Goal: Information Seeking & Learning: Check status

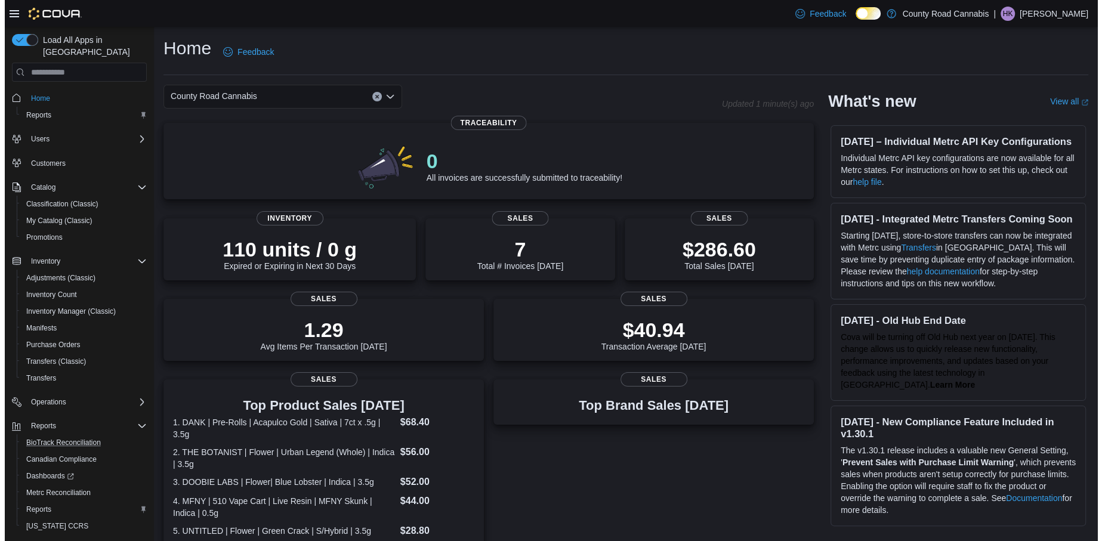
scroll to position [23, 0]
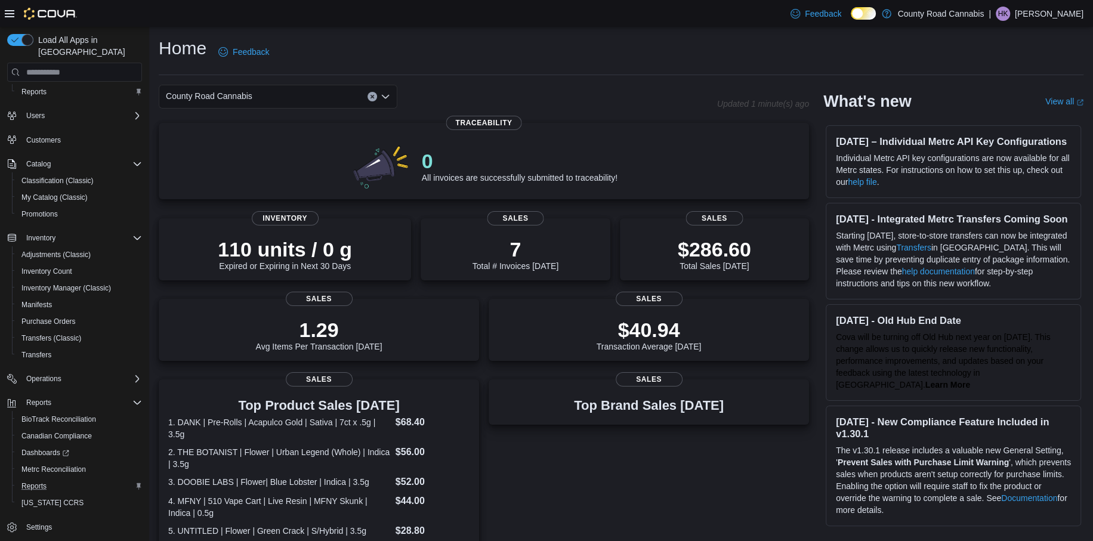
click at [27, 478] on button "Reports" at bounding box center [79, 486] width 135 height 17
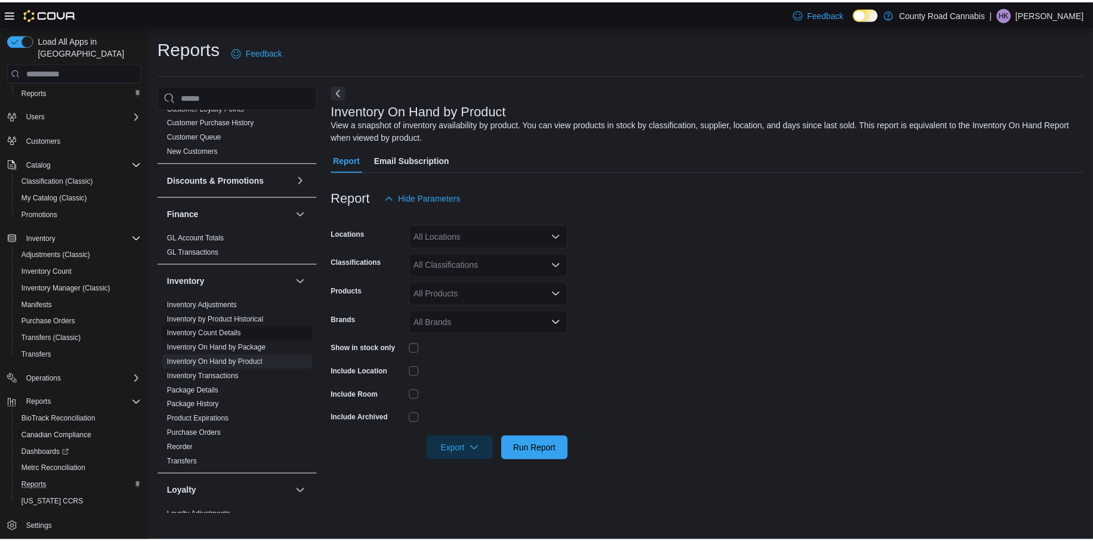
scroll to position [179, 0]
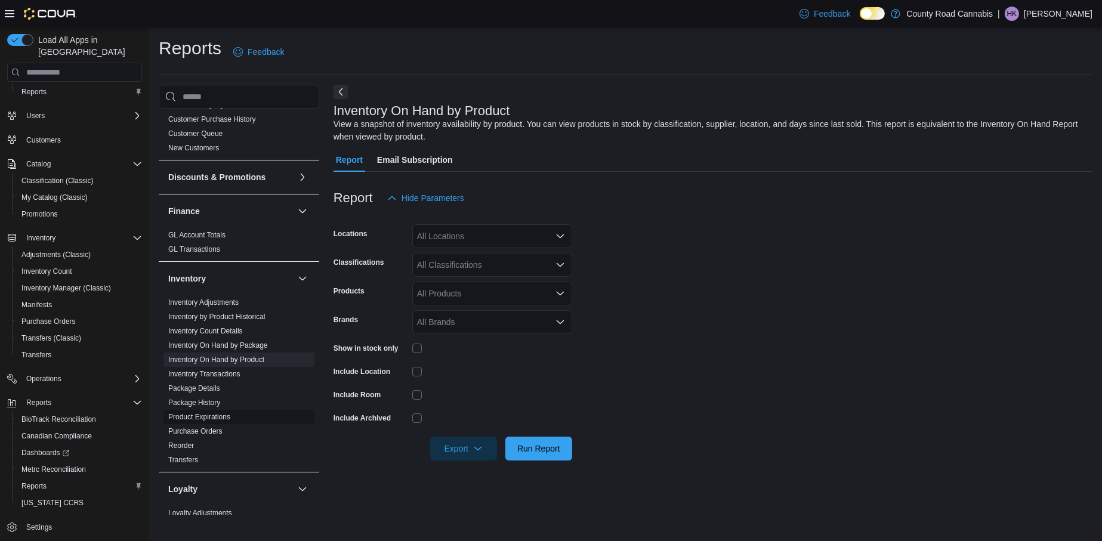
click at [195, 412] on span "Product Expirations" at bounding box center [199, 417] width 62 height 10
click at [210, 414] on link "Product Expirations" at bounding box center [199, 417] width 62 height 8
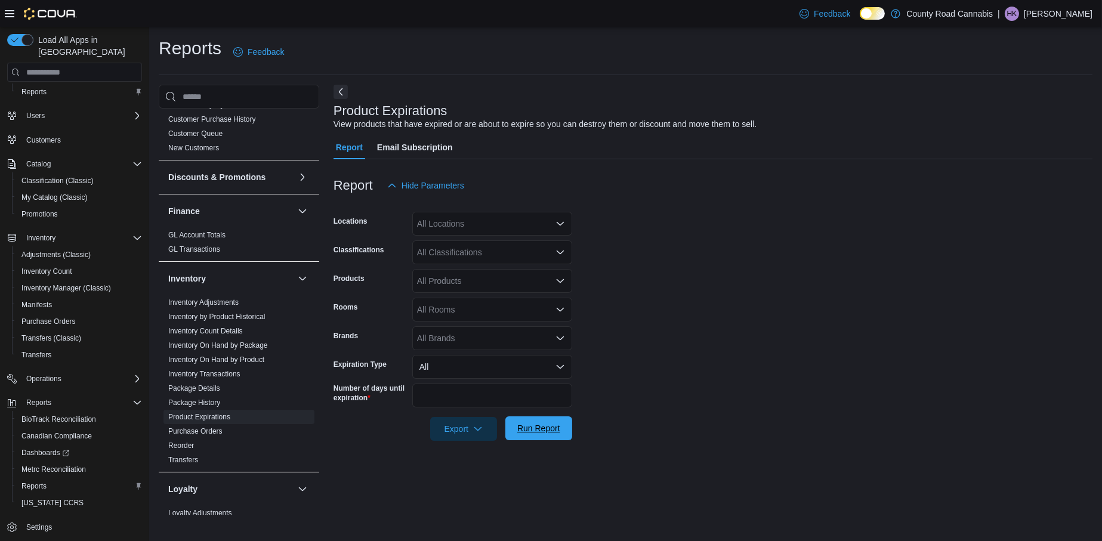
click at [528, 420] on span "Run Report" at bounding box center [539, 429] width 53 height 24
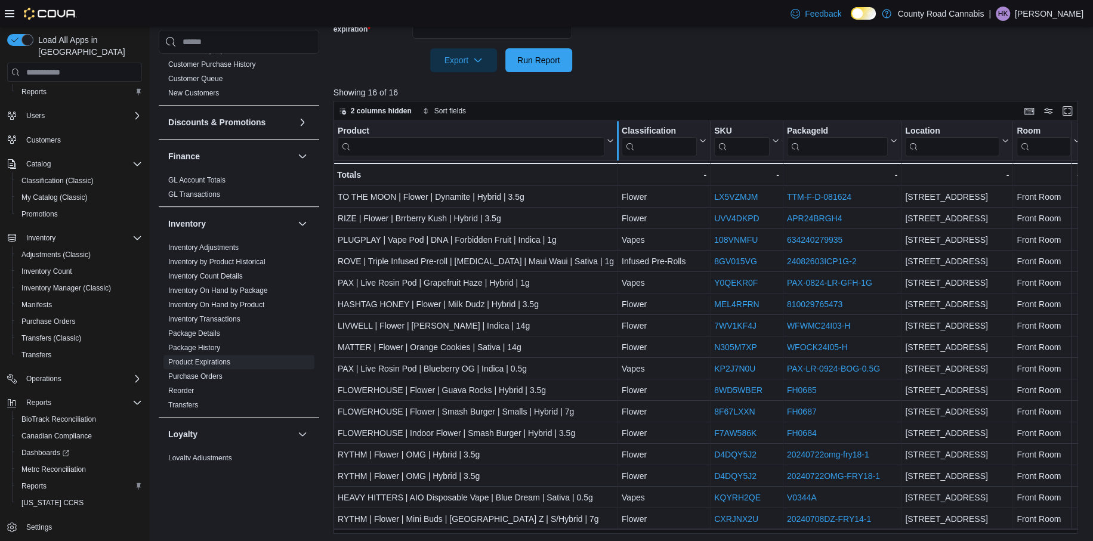
scroll to position [371, 0]
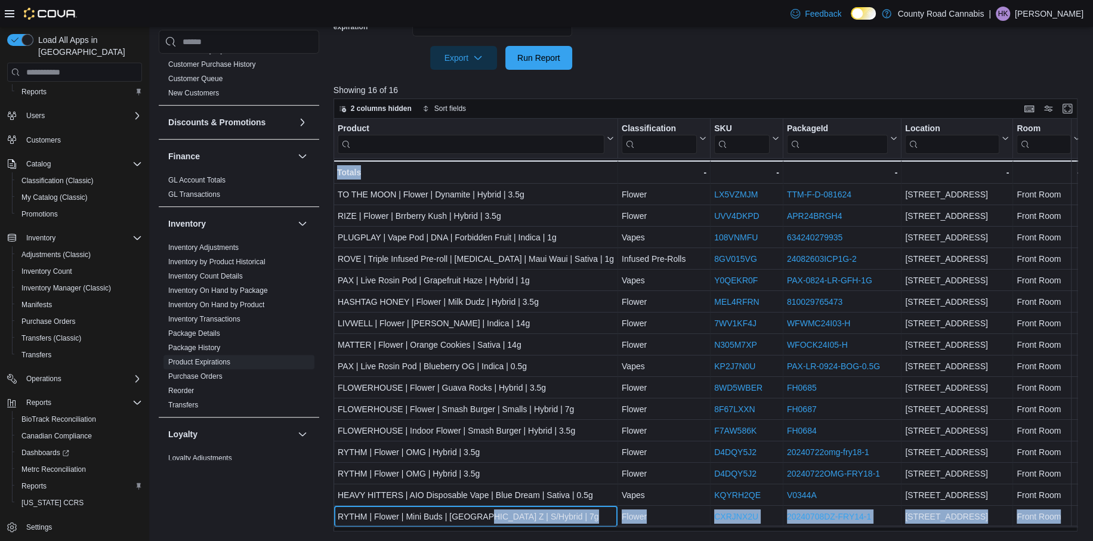
drag, startPoint x: 483, startPoint y: 525, endPoint x: 545, endPoint y: 529, distance: 61.6
click at [545, 529] on div "Product Click to view column header actions Classification Click to view column…" at bounding box center [710, 325] width 752 height 412
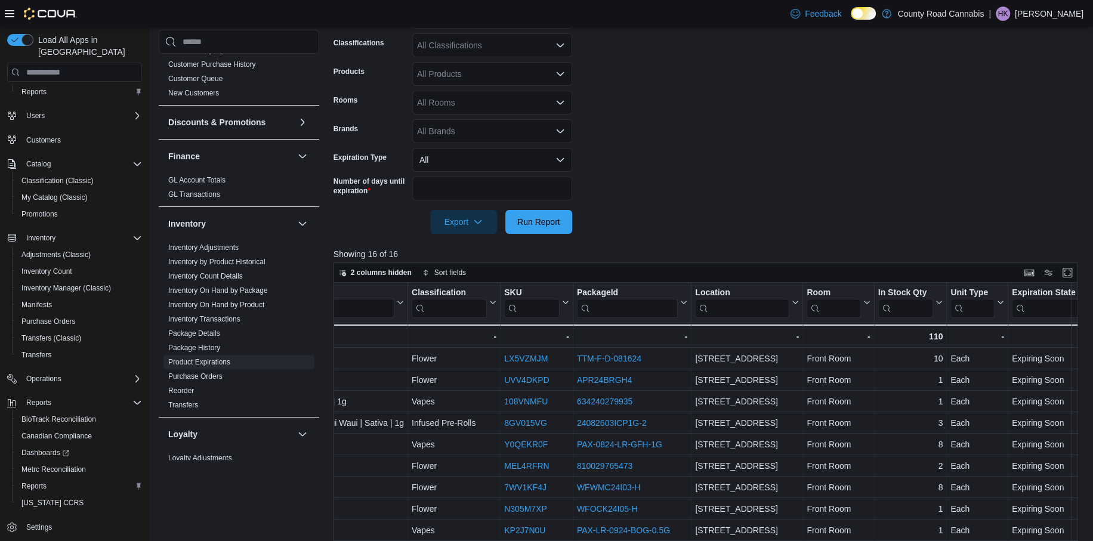
scroll to position [192, 0]
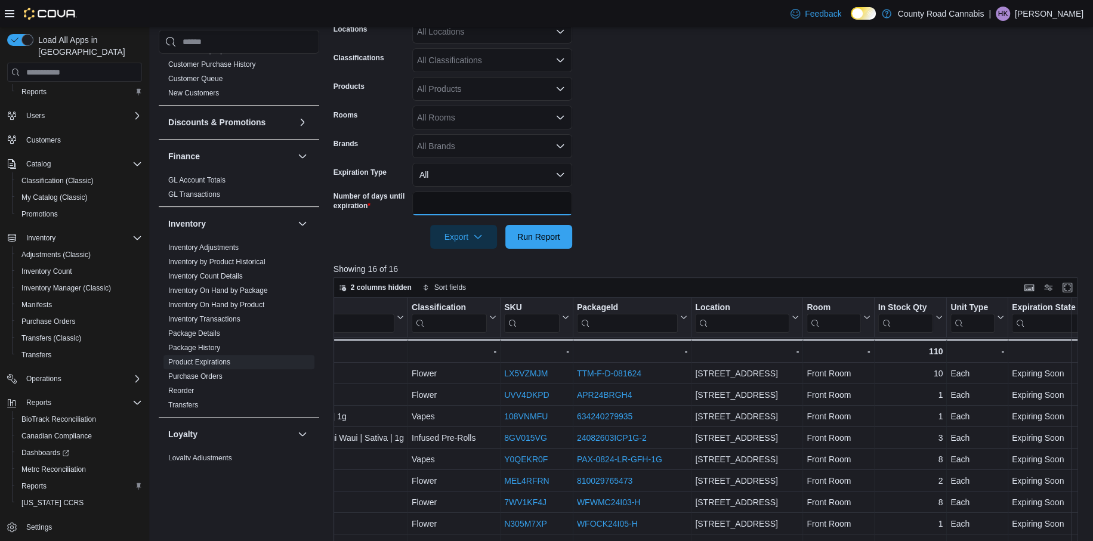
click at [516, 204] on input "**" at bounding box center [492, 204] width 160 height 24
type input "*"
type input "**"
click at [538, 232] on span "Run Report" at bounding box center [538, 236] width 43 height 12
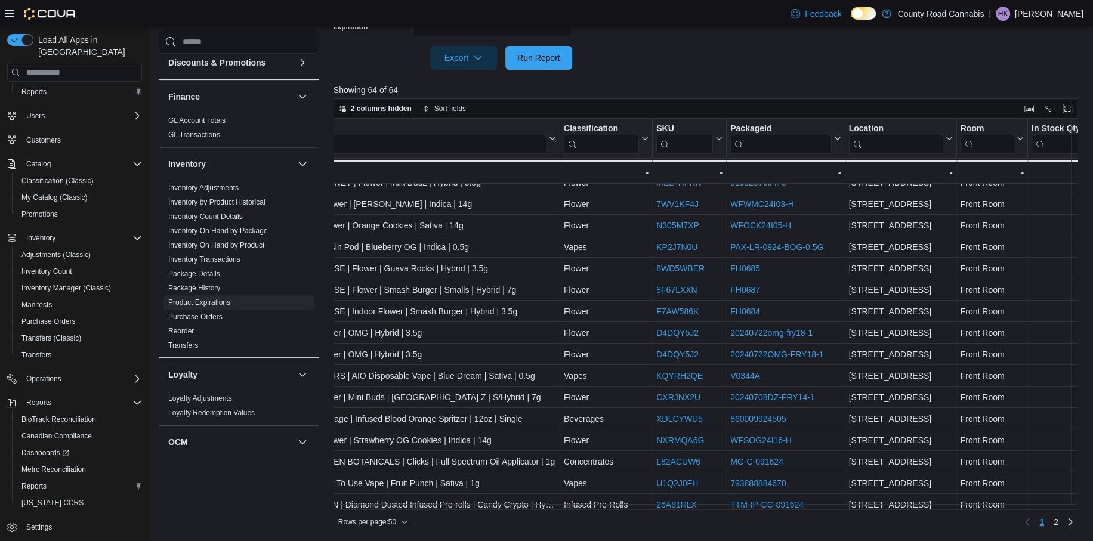
scroll to position [119, 0]
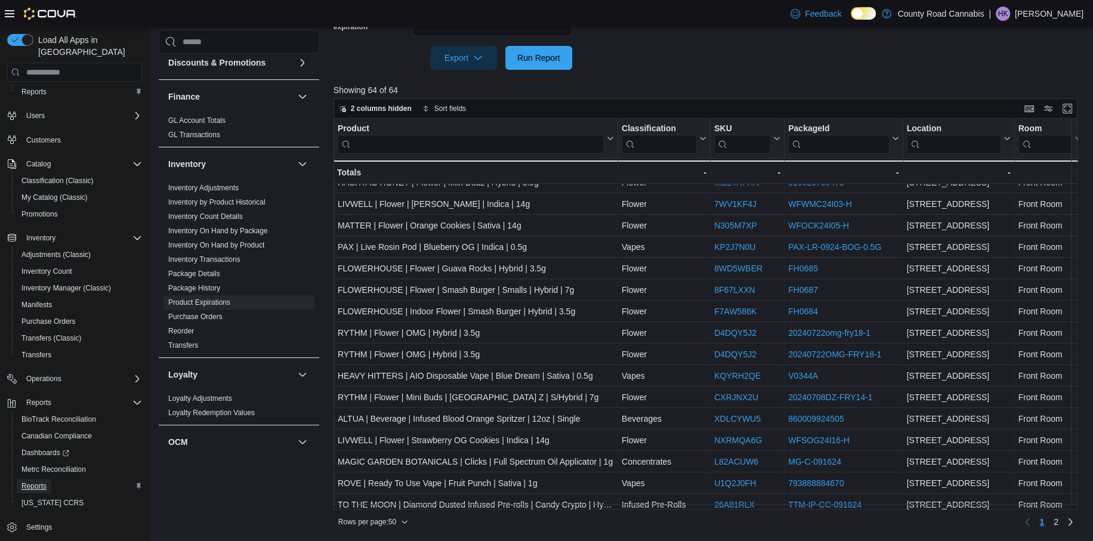
click at [32, 482] on span "Reports" at bounding box center [33, 487] width 25 height 10
click at [30, 482] on span "Reports" at bounding box center [33, 487] width 25 height 10
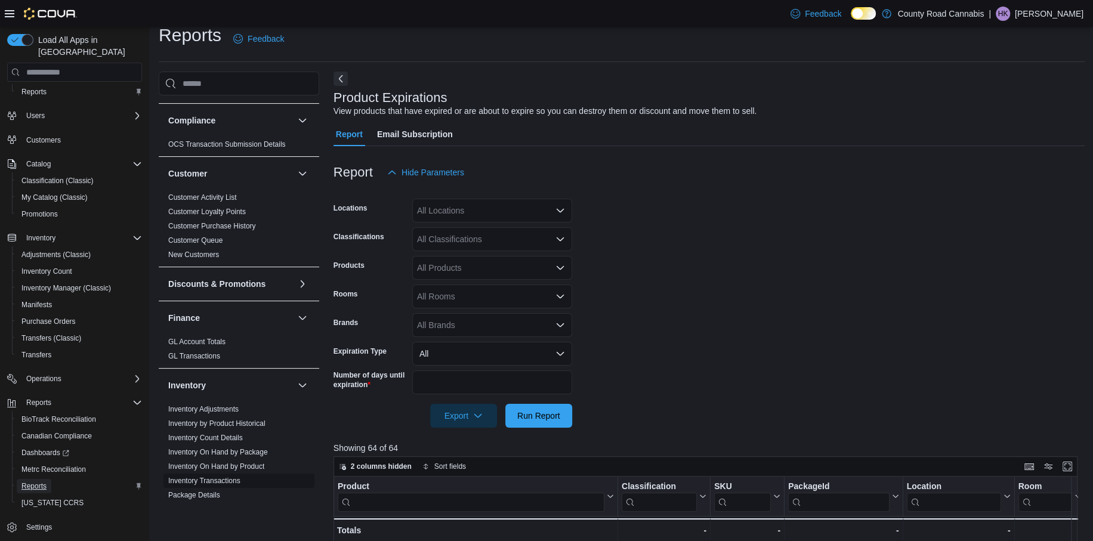
scroll to position [179, 0]
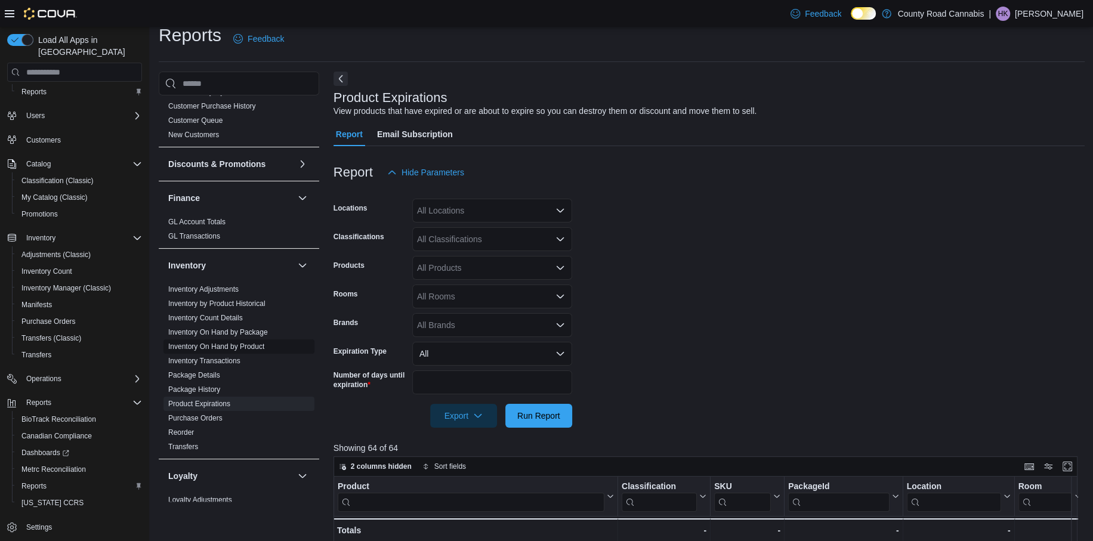
click at [214, 347] on link "Inventory On Hand by Product" at bounding box center [216, 347] width 96 height 8
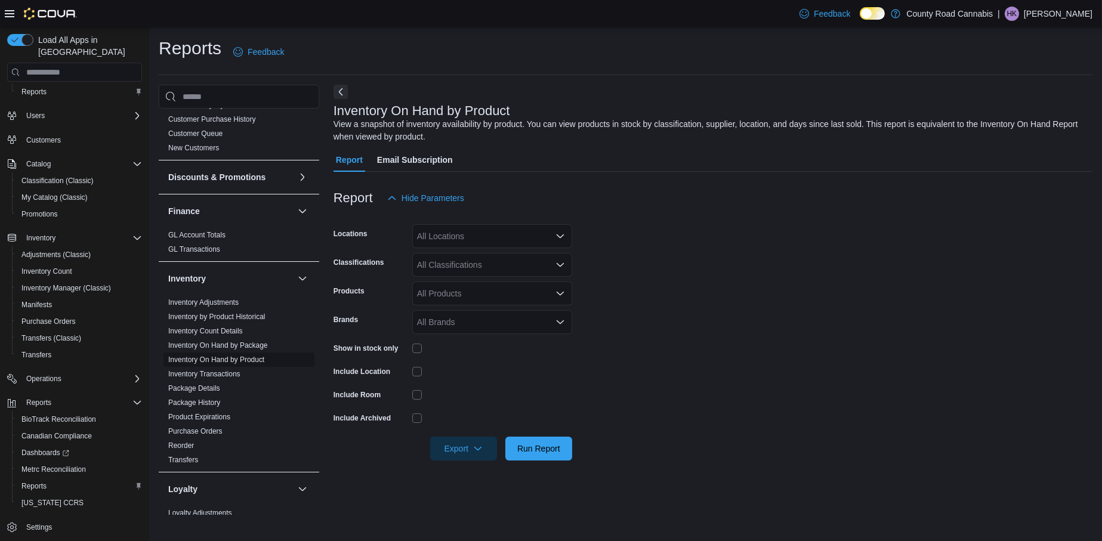
click at [230, 359] on link "Inventory On Hand by Product" at bounding box center [216, 360] width 96 height 8
click at [537, 449] on span "Run Report" at bounding box center [538, 448] width 43 height 12
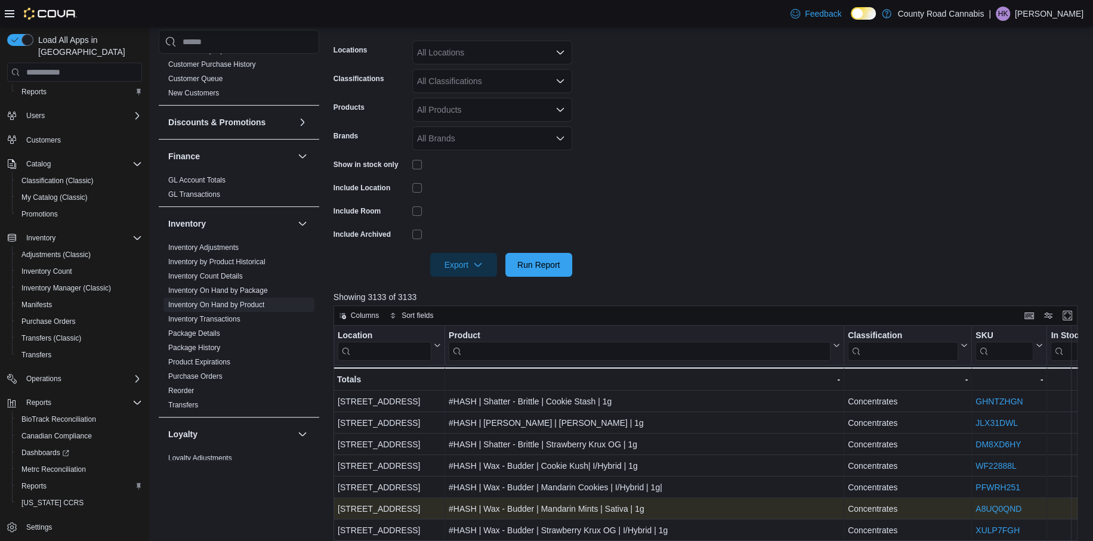
scroll to position [298, 0]
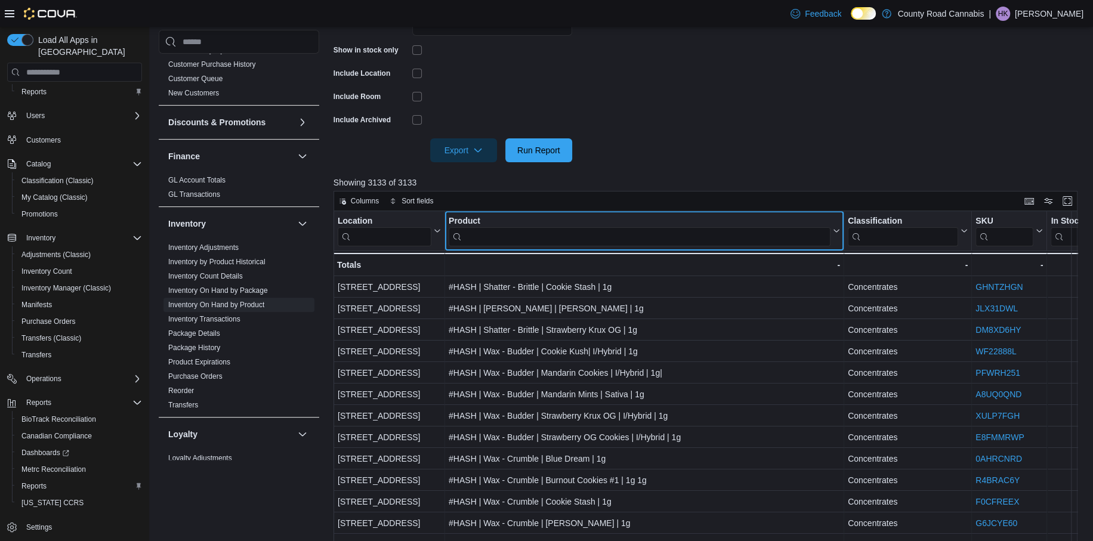
click at [555, 232] on input "search" at bounding box center [640, 236] width 382 height 19
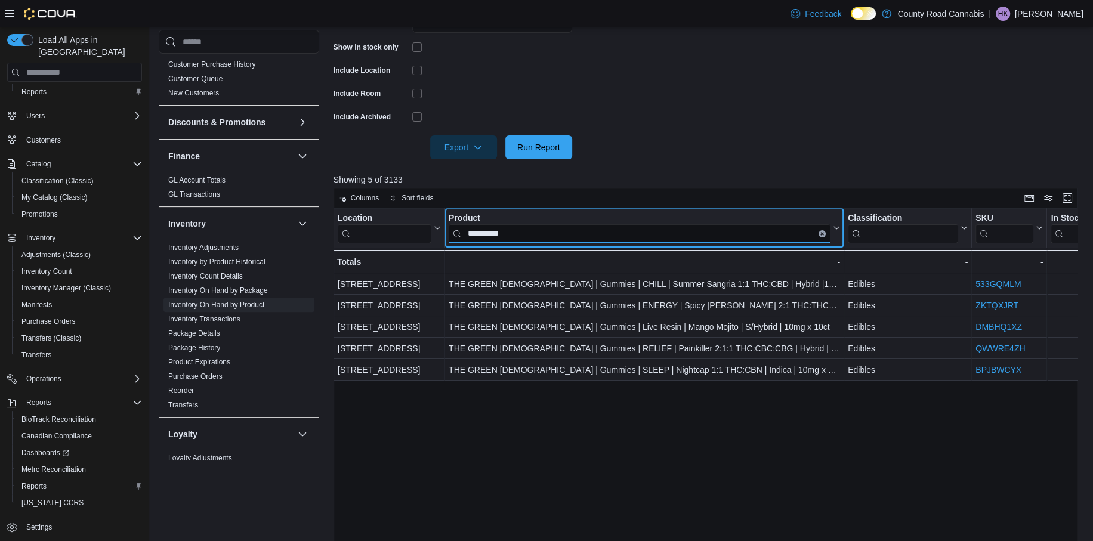
scroll to position [390, 0]
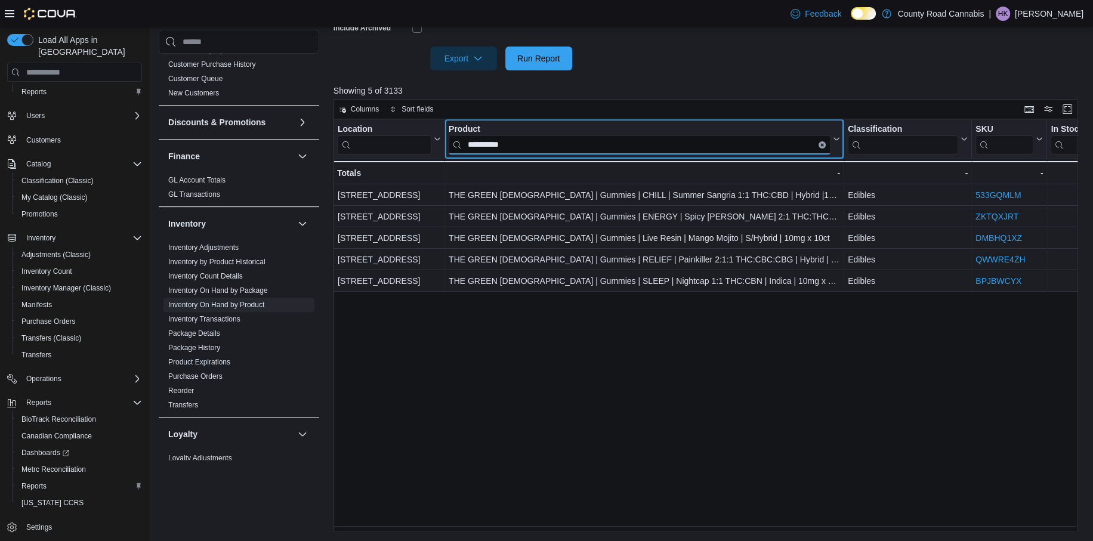
type input "**********"
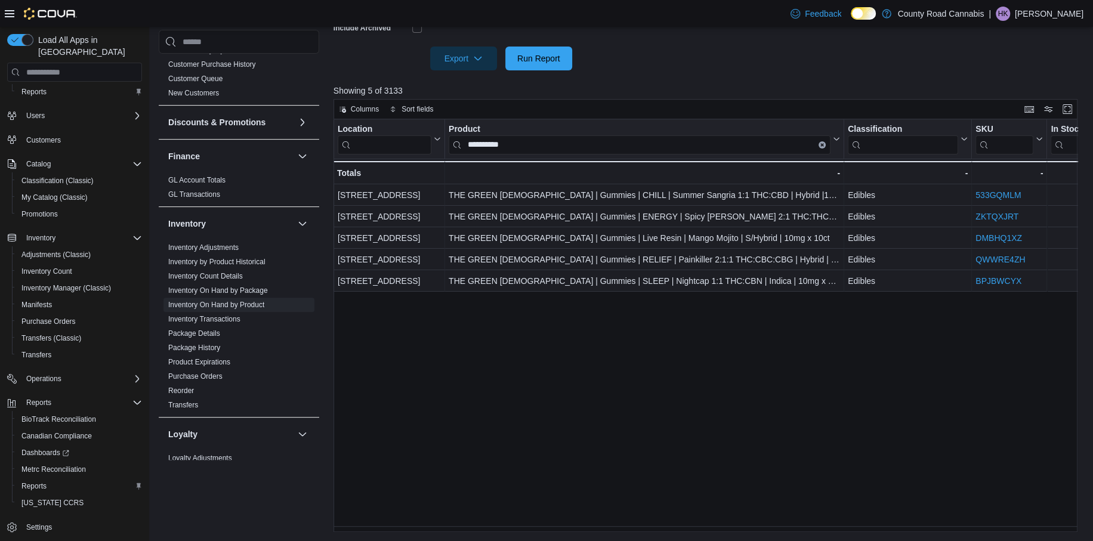
scroll to position [0, 156]
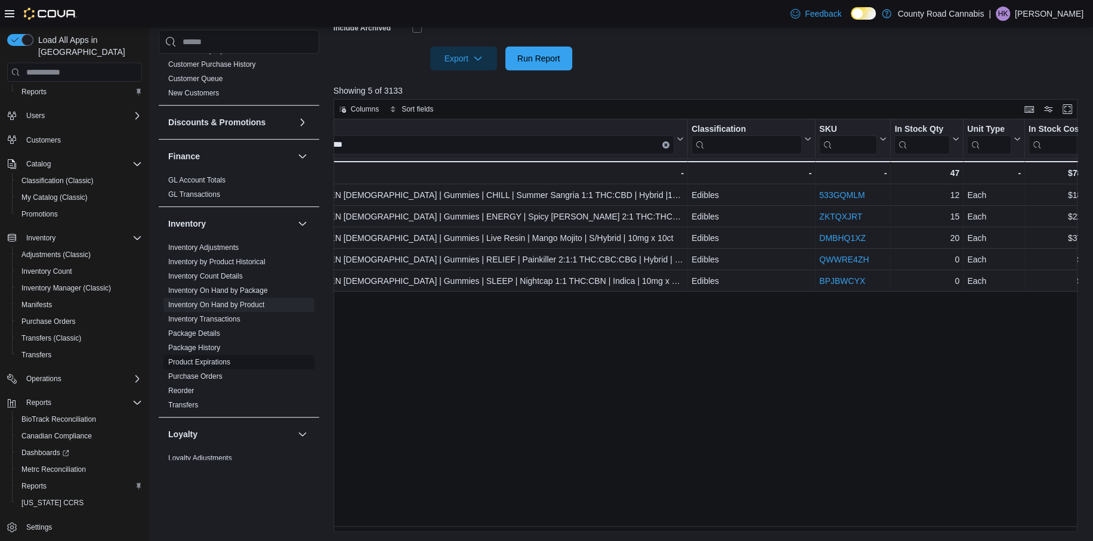
click at [194, 361] on link "Product Expirations" at bounding box center [199, 362] width 62 height 8
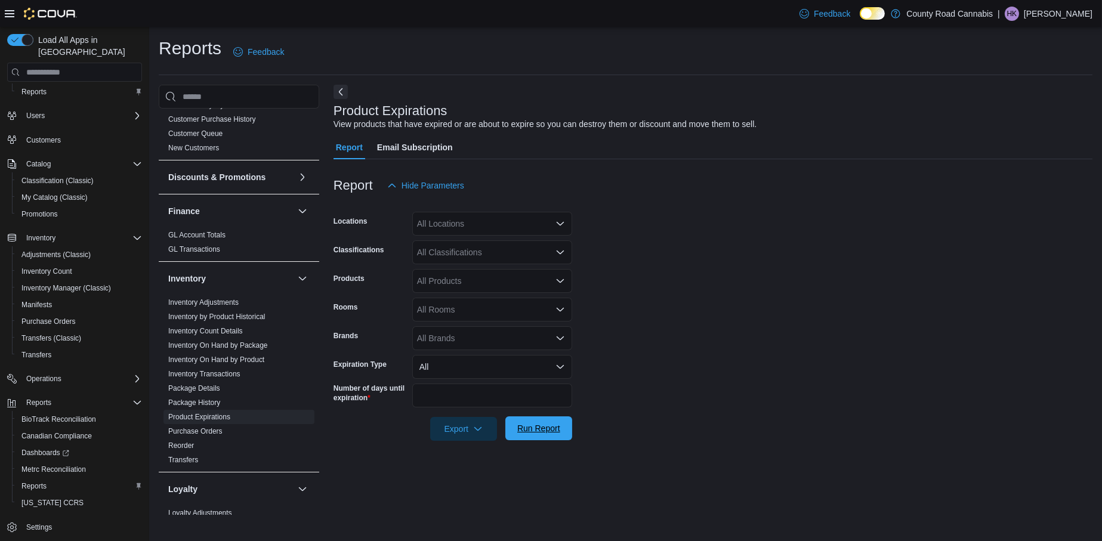
click at [559, 426] on span "Run Report" at bounding box center [538, 429] width 43 height 12
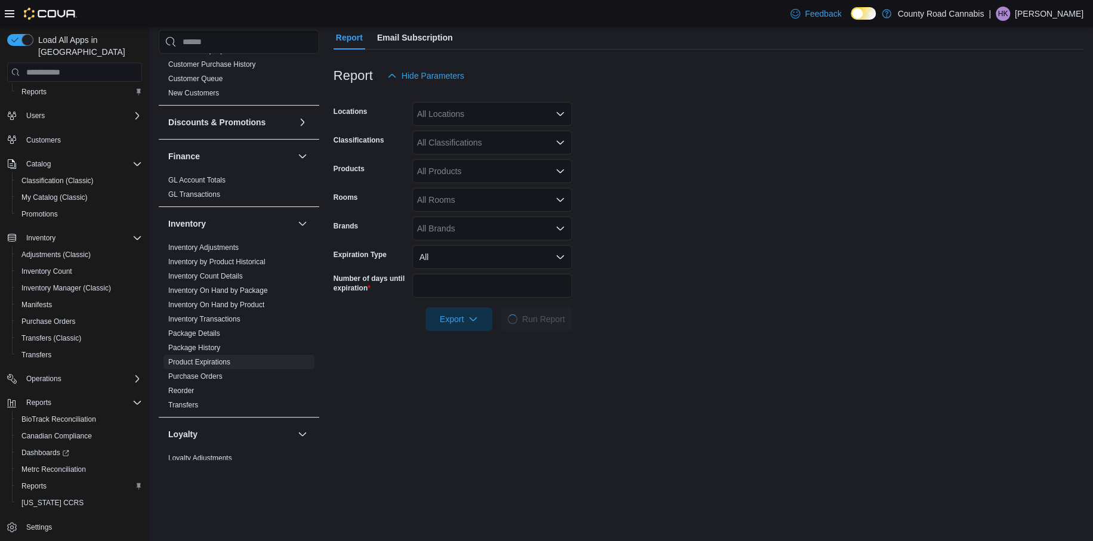
scroll to position [119, 0]
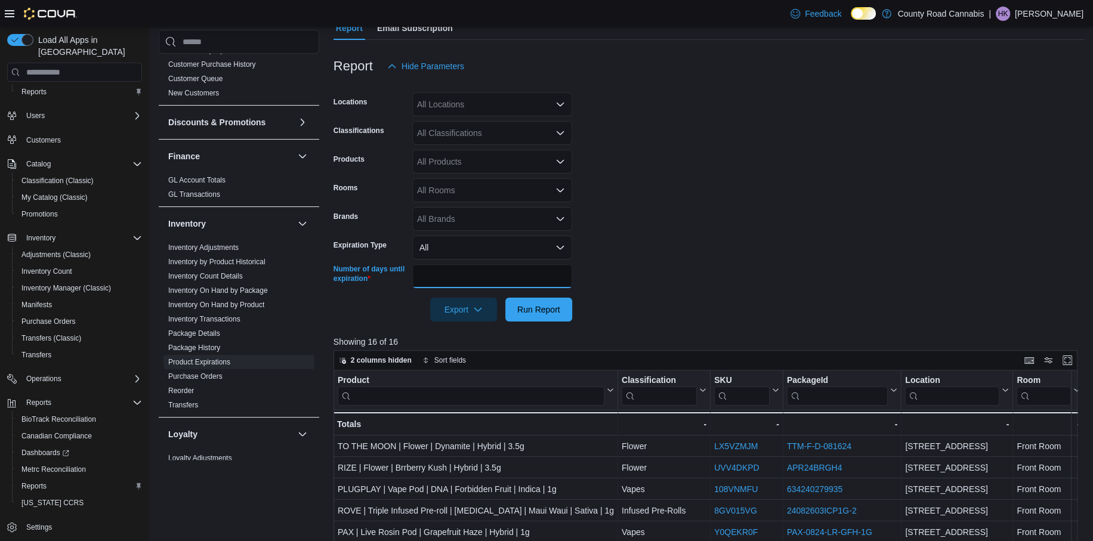
drag, startPoint x: 440, startPoint y: 278, endPoint x: 406, endPoint y: 273, distance: 34.4
click at [406, 273] on div "Number of days until expiration **" at bounding box center [453, 276] width 239 height 24
click at [439, 276] on input "**" at bounding box center [492, 276] width 160 height 24
type input "*"
type input "**"
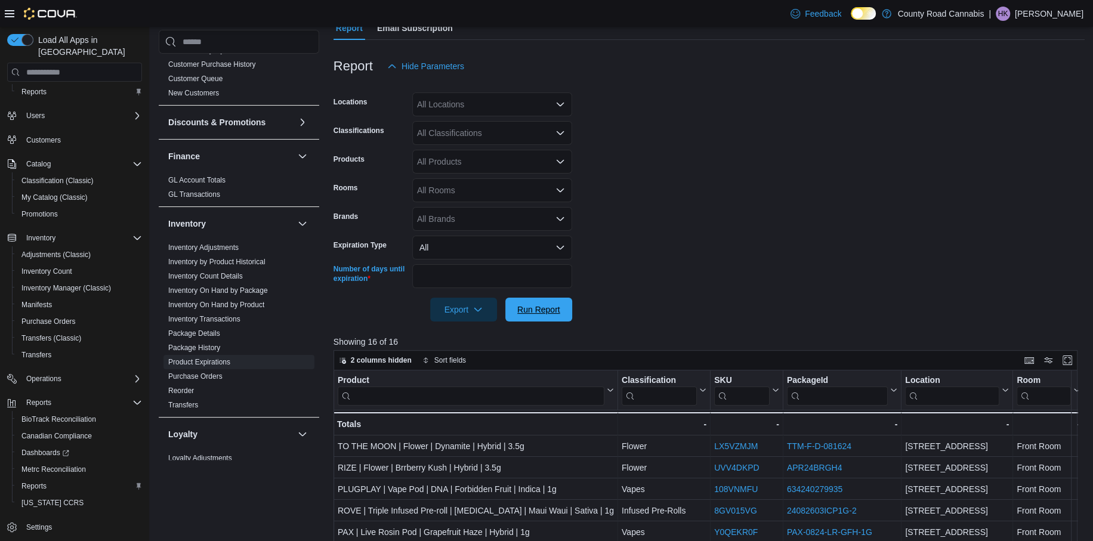
click at [551, 312] on span "Run Report" at bounding box center [538, 310] width 43 height 12
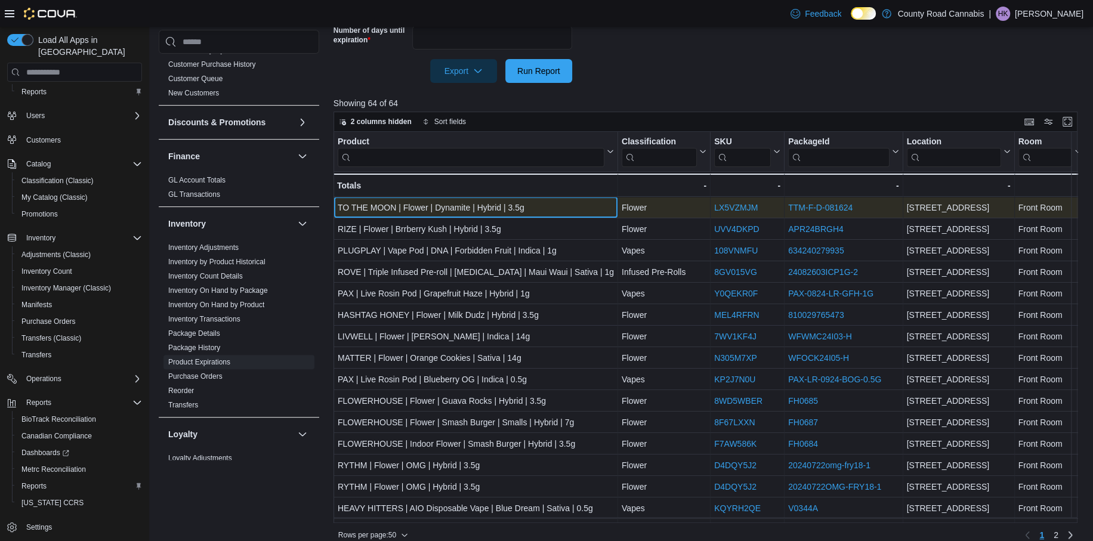
click at [380, 207] on div "TO THE MOON | Flower | Dynamite | Hybrid | 3.5g" at bounding box center [476, 208] width 276 height 14
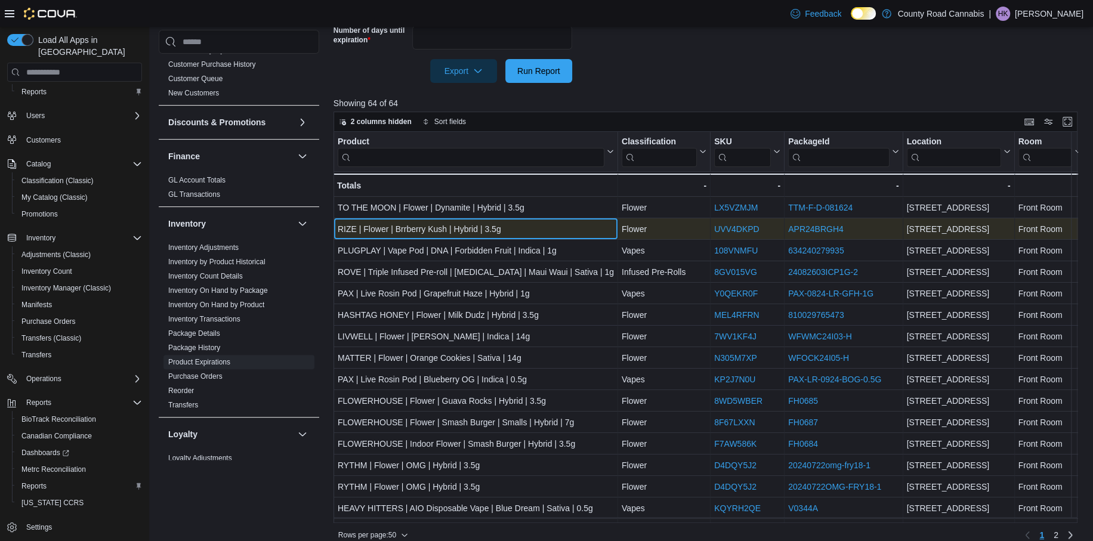
click at [397, 232] on div "RIZE | Flower | Brrberry Kush | Hybrid | 3.5g" at bounding box center [476, 230] width 276 height 14
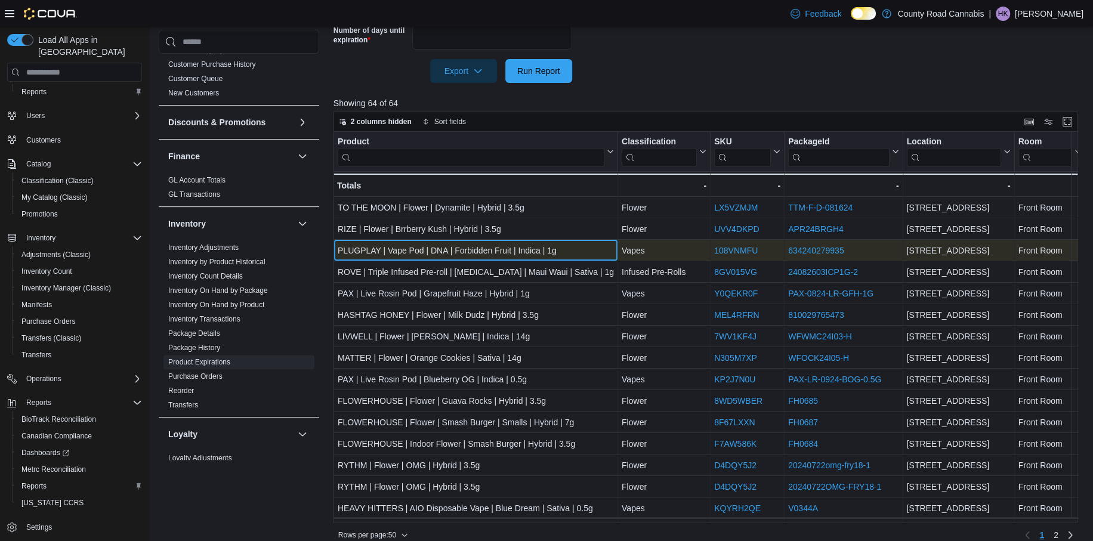
click at [405, 249] on div "PLUGPLAY | Vape Pod | DNA | Forbidden Fruit | Indica | 1g" at bounding box center [476, 251] width 276 height 14
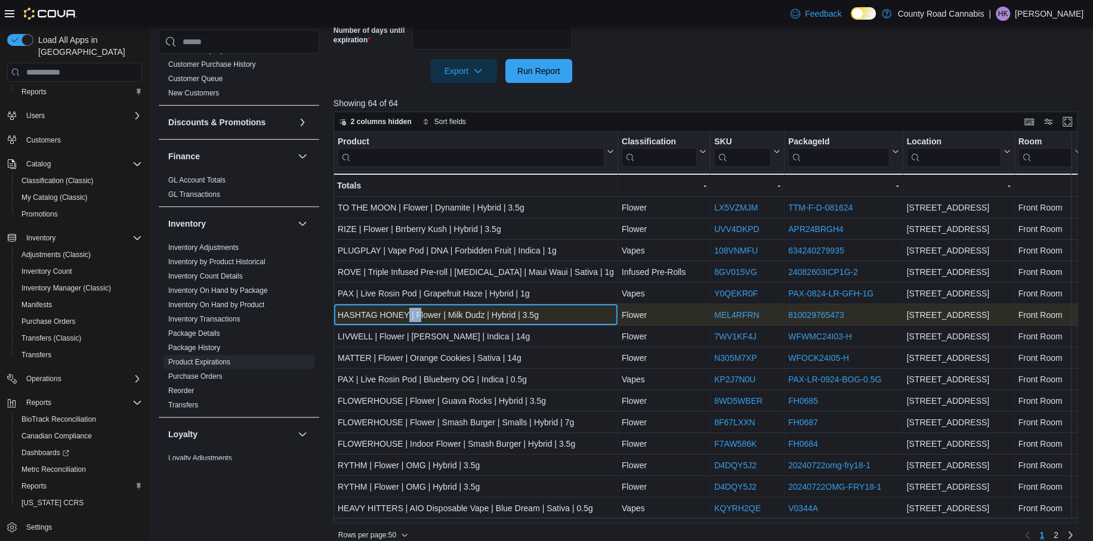
click at [422, 309] on div "HASHTAG HONEY | Flower | Milk Dudz | Hybrid | 3.5g" at bounding box center [476, 316] width 276 height 14
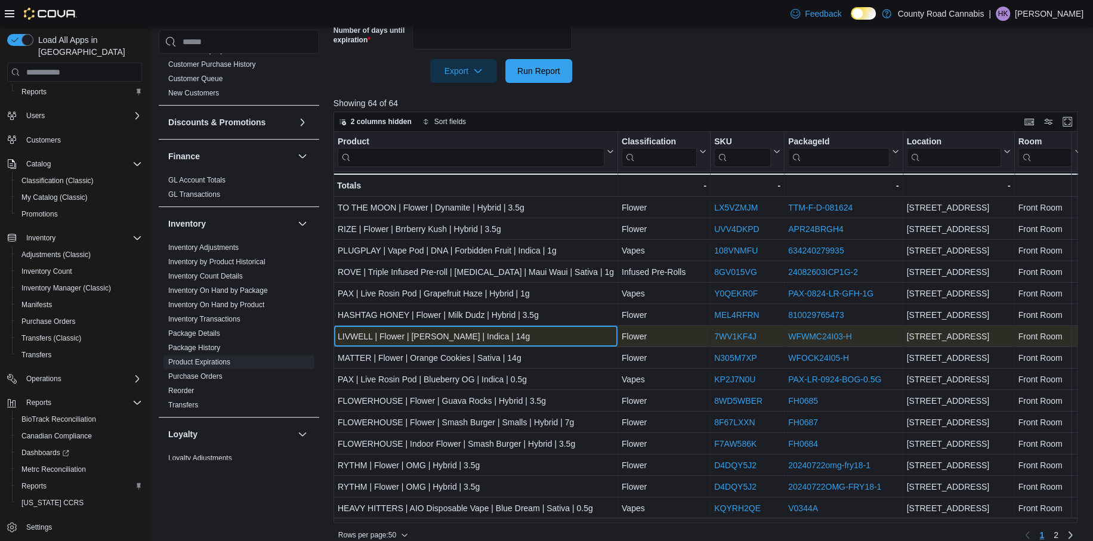
click at [467, 336] on div "LIVWELL | Flower | [PERSON_NAME] | Indica | 14g" at bounding box center [476, 337] width 276 height 14
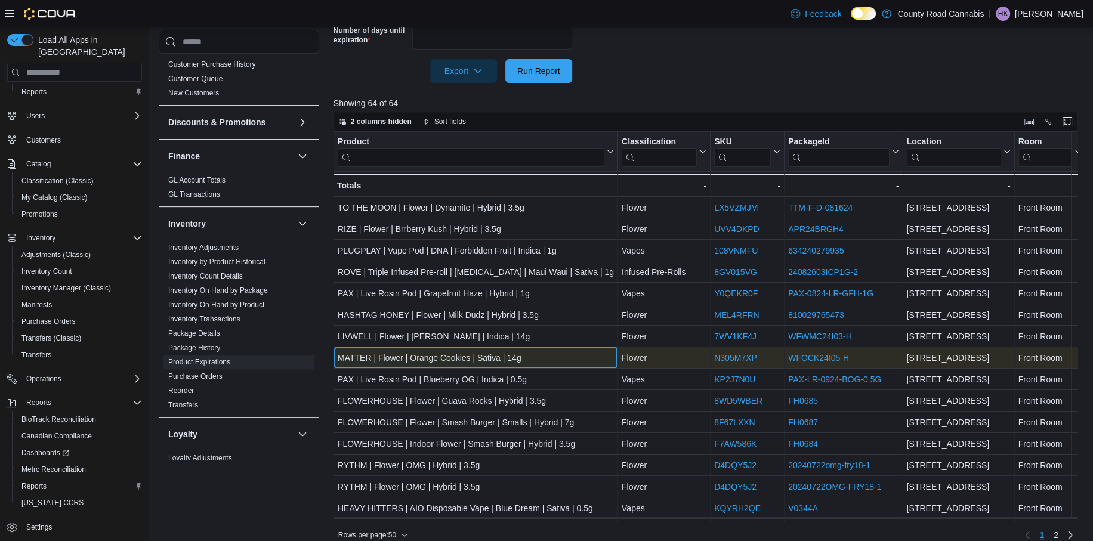
click at [470, 363] on div "MATTER | Flower | Orange Cookies | Sativa | 14g" at bounding box center [476, 359] width 276 height 14
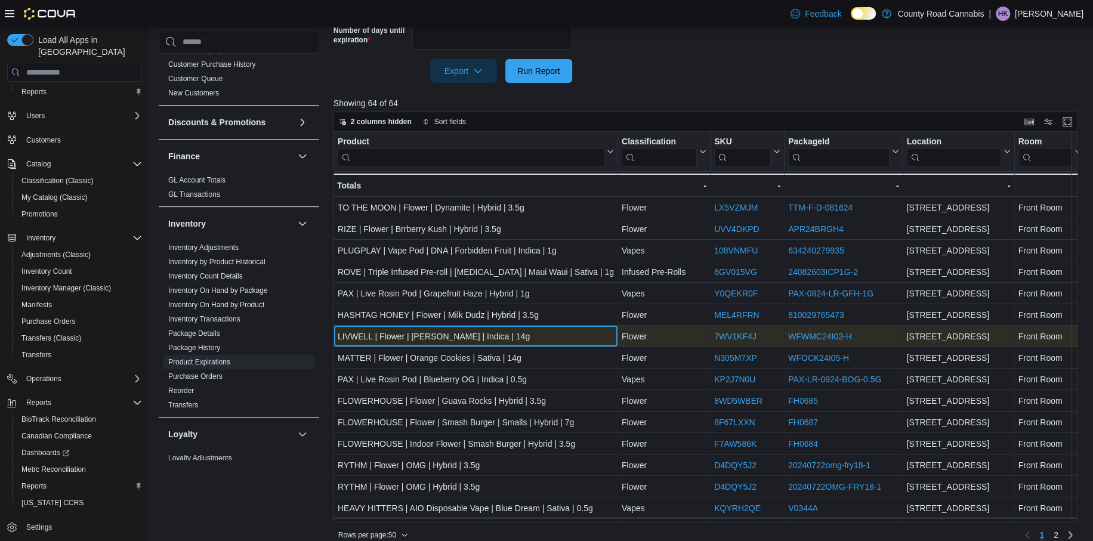
click at [470, 344] on div "LIVWELL | Flower | [PERSON_NAME] | Indica | 14g - Product, column 1, row 7" at bounding box center [476, 336] width 285 height 21
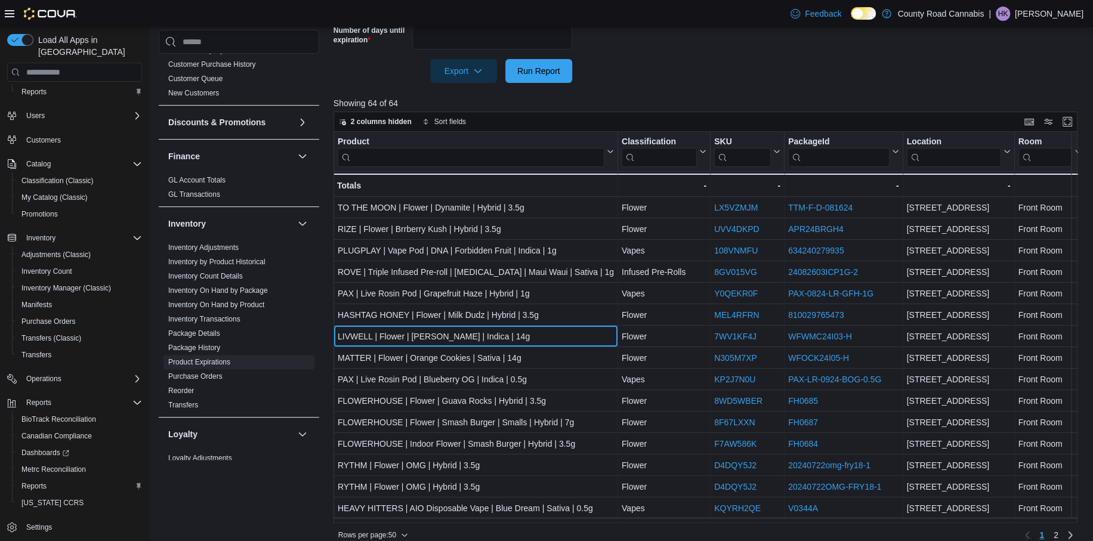
scroll to position [60, 0]
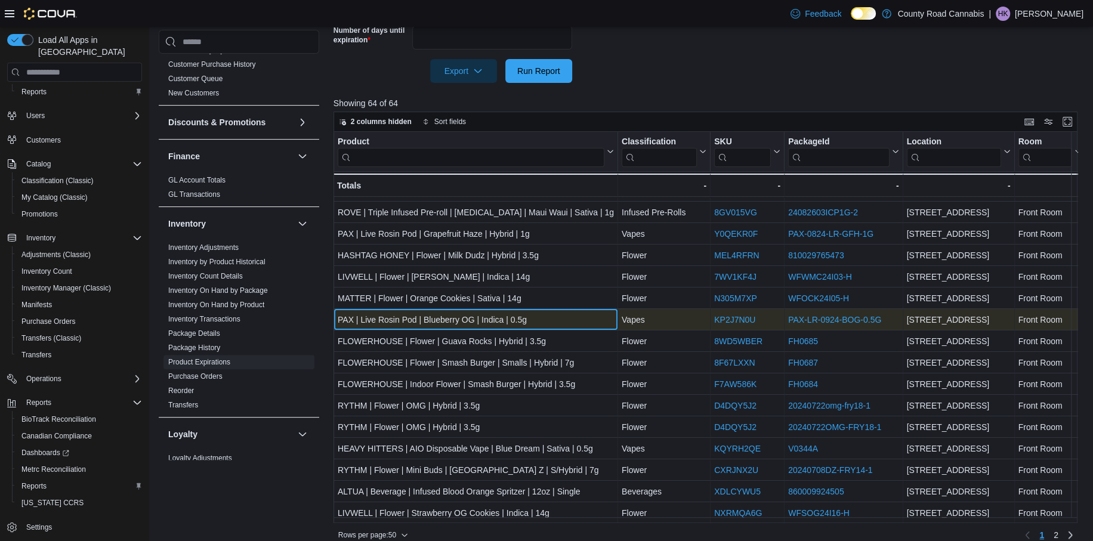
click at [426, 327] on div "PAX | Live Rosin Pod | Blueberry OG | Indica | 0.5g - Product, column 1, row 9" at bounding box center [476, 320] width 285 height 21
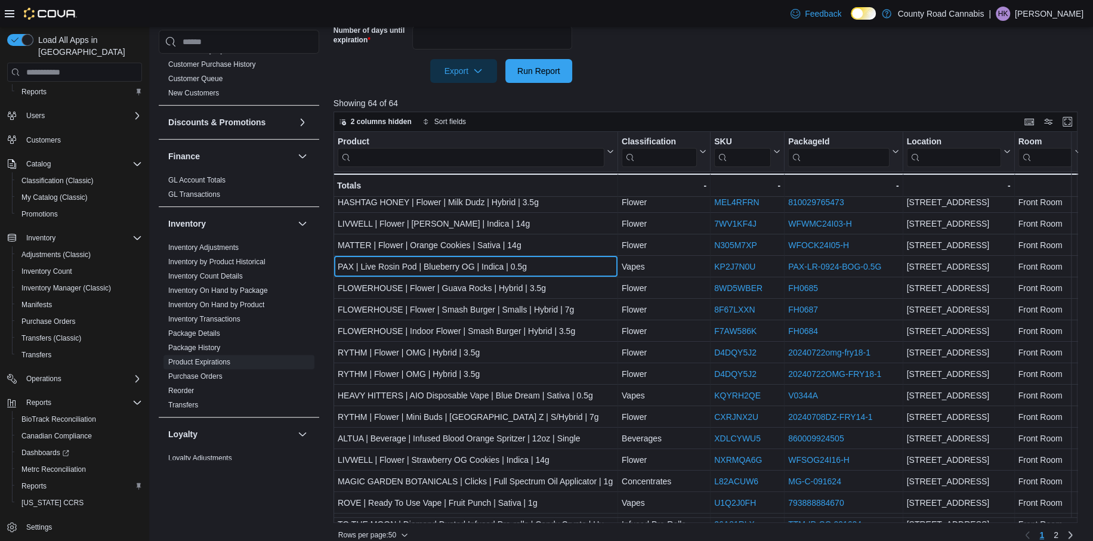
scroll to position [119, 0]
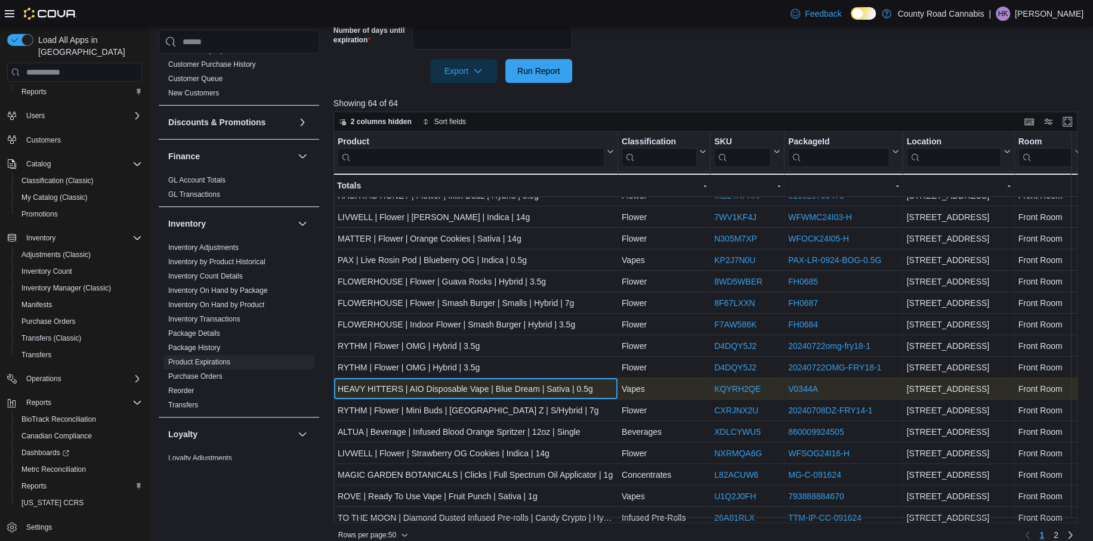
click at [444, 389] on div "HEAVY HITTERS | AIO Disposable Vape | Blue Dream | Sativa | 0.5g" at bounding box center [476, 390] width 276 height 14
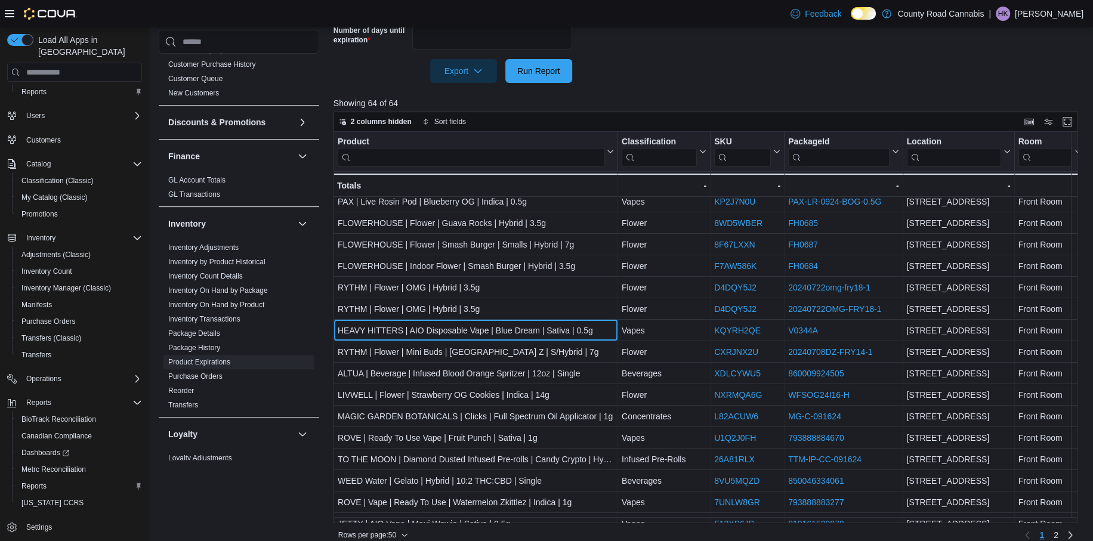
scroll to position [239, 0]
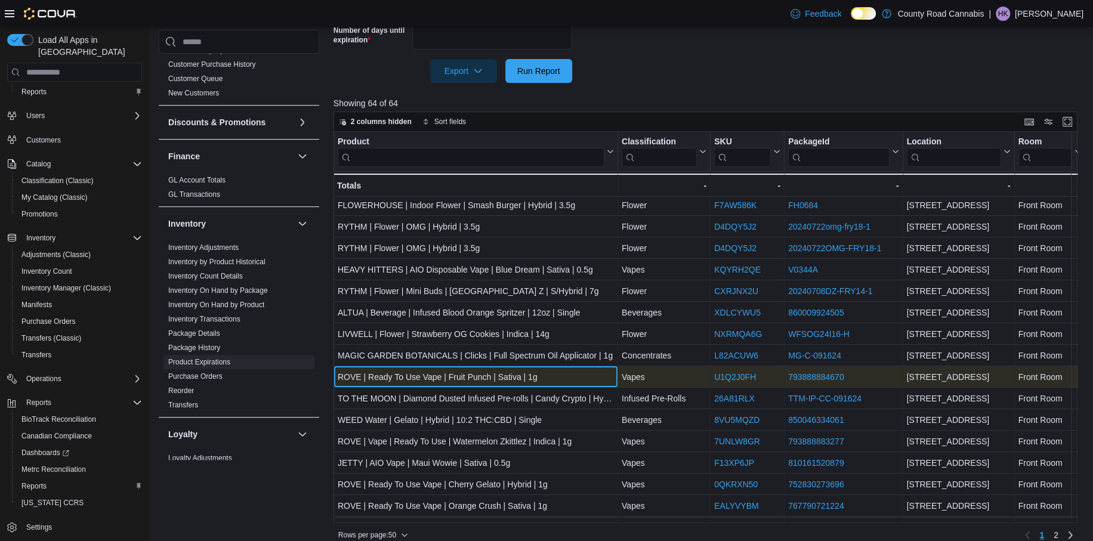
click at [405, 378] on div "ROVE | Ready To Use Vape | Fruit Punch | Sativa | 1g" at bounding box center [476, 378] width 276 height 14
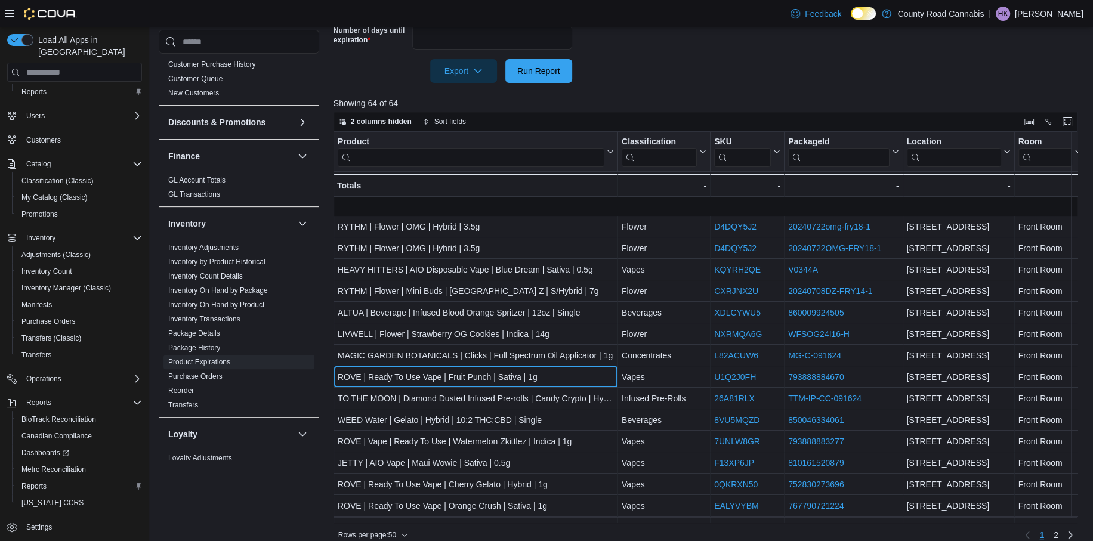
scroll to position [298, 0]
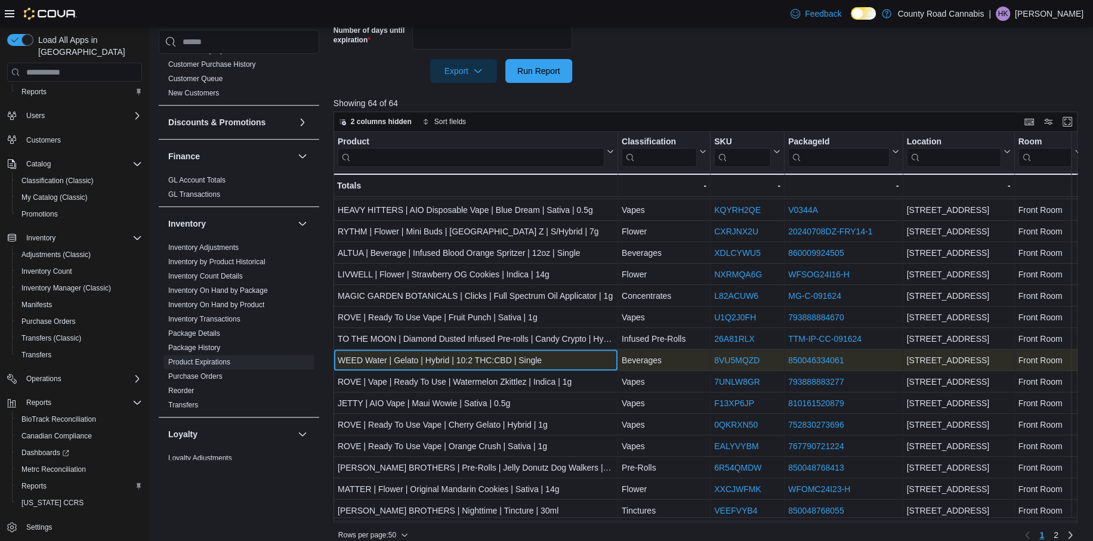
click at [388, 357] on div "WEED Water | Gelato | Hybrid | 10:2 THC:CBD | Single" at bounding box center [476, 361] width 276 height 14
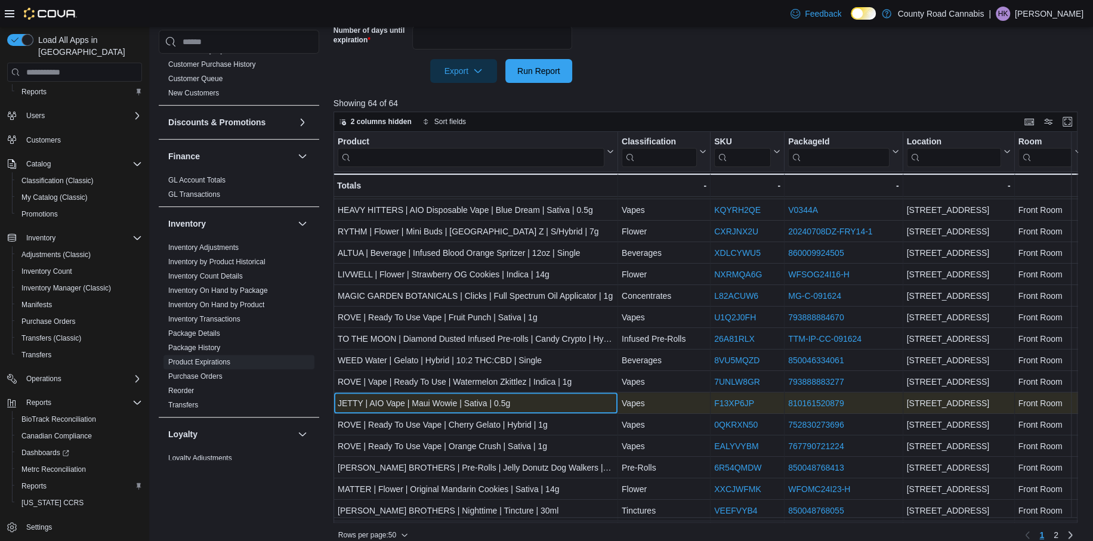
click at [446, 405] on div "JETTY | AIO Vape | Maui Wowie | Sativa | 0.5g" at bounding box center [476, 404] width 276 height 14
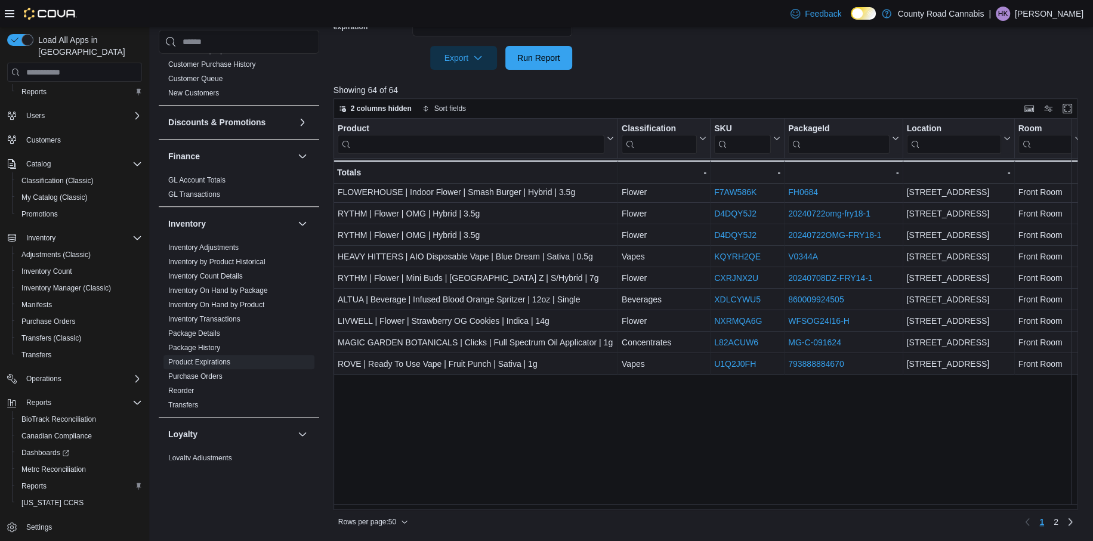
scroll to position [0, 0]
